Goal: Check status: Check status

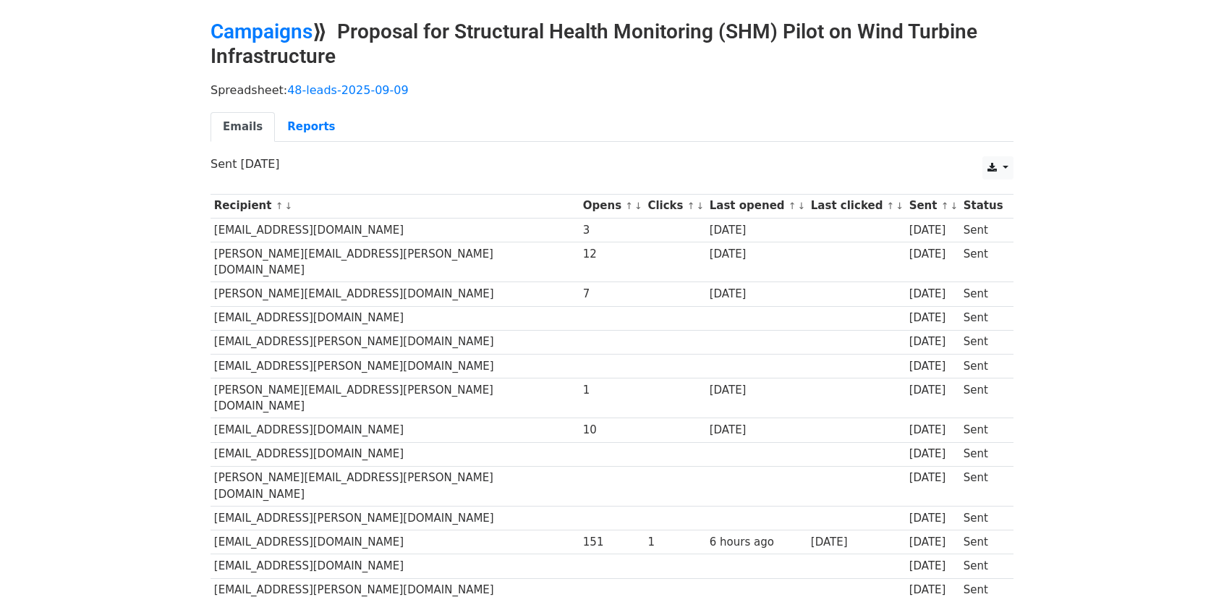
scroll to position [217, 0]
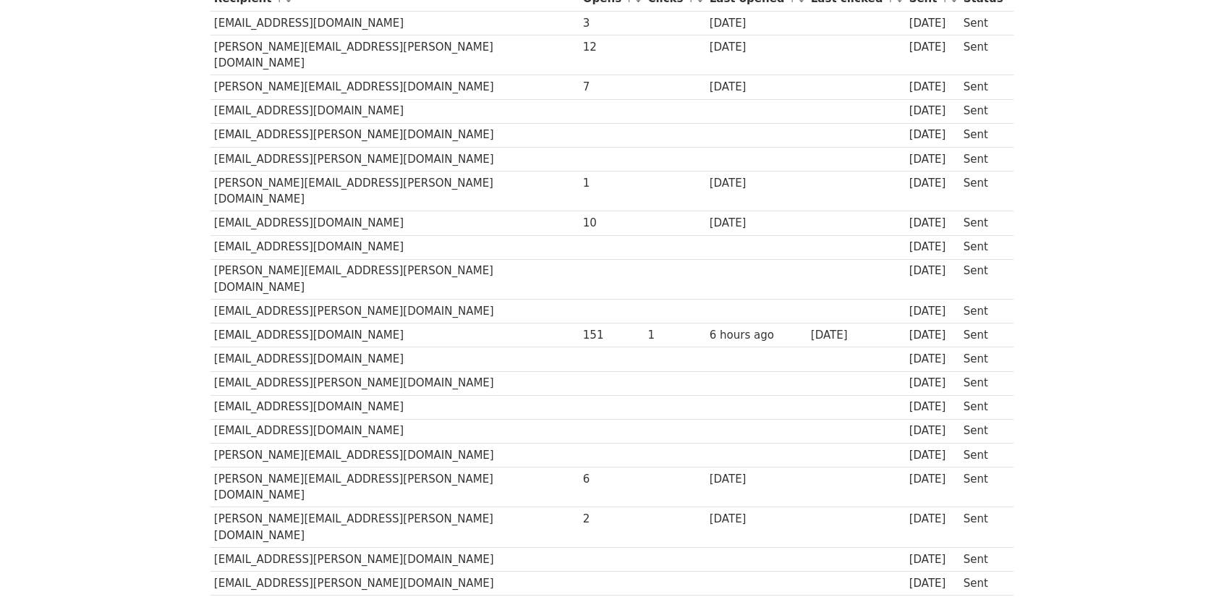
scroll to position [434, 0]
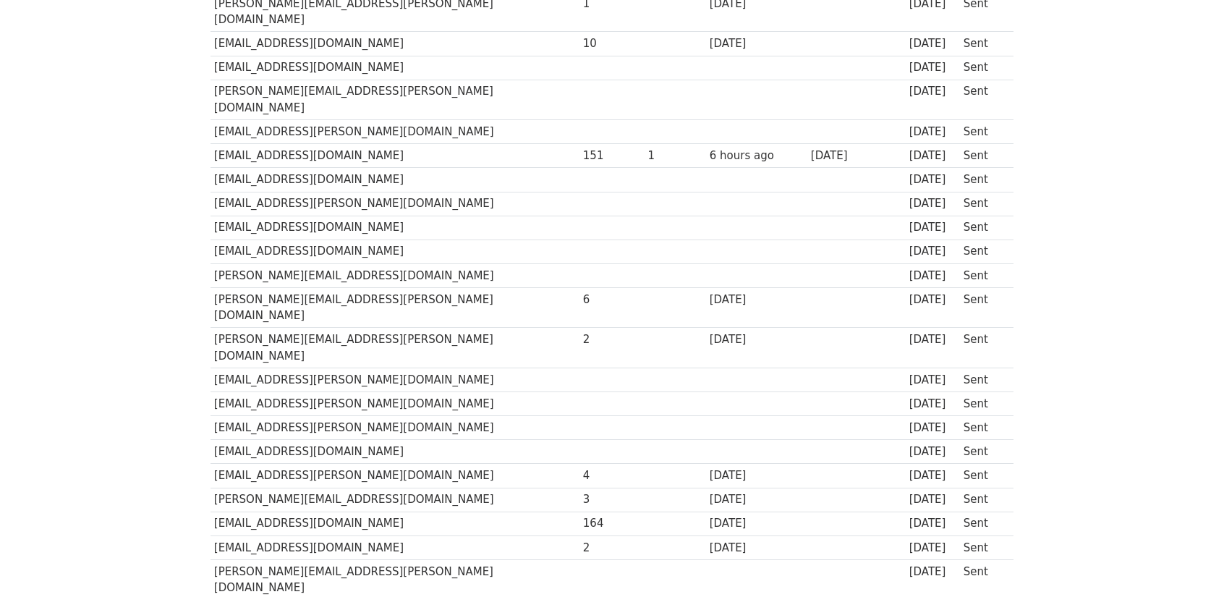
click at [706, 392] on td at bounding box center [756, 404] width 101 height 24
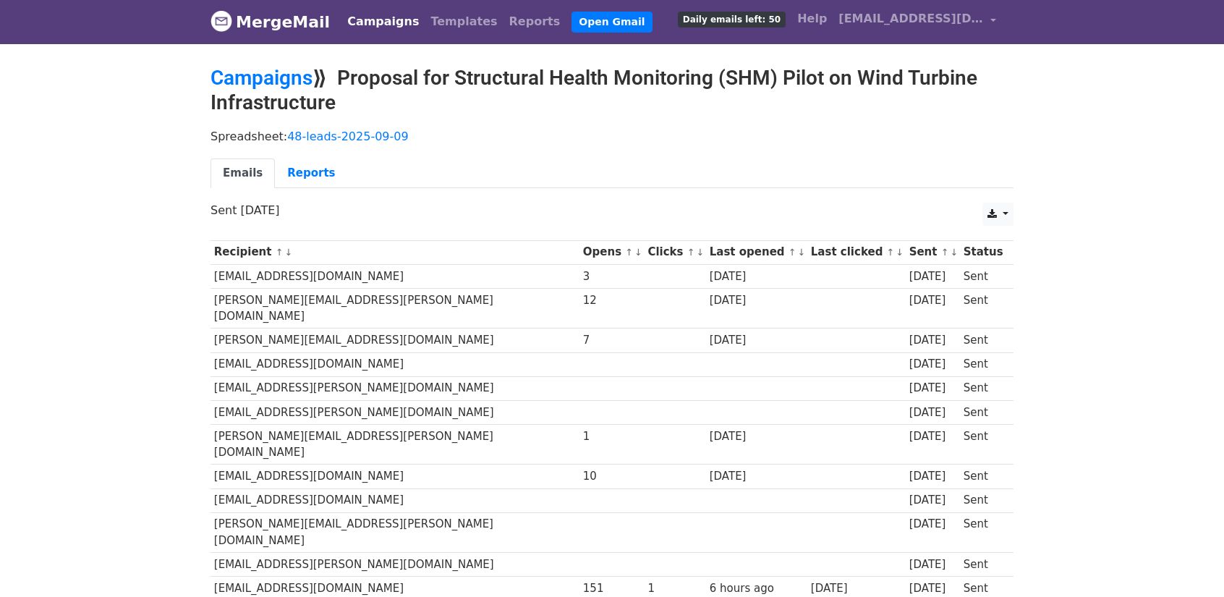
scroll to position [0, 0]
